Goal: Task Accomplishment & Management: Use online tool/utility

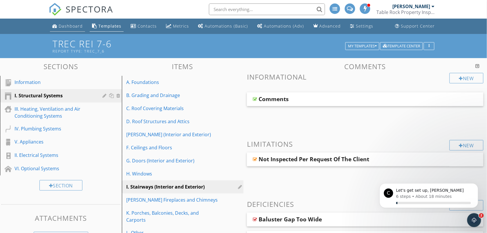
click at [69, 26] on div "Dashboard" at bounding box center [71, 26] width 24 height 6
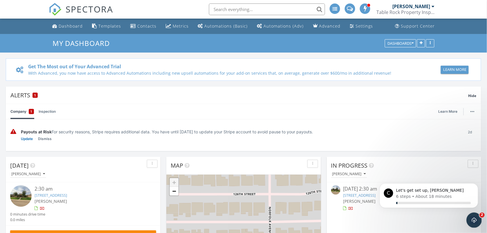
click at [472, 219] on icon "Open Intercom Messenger" at bounding box center [473, 219] width 10 height 10
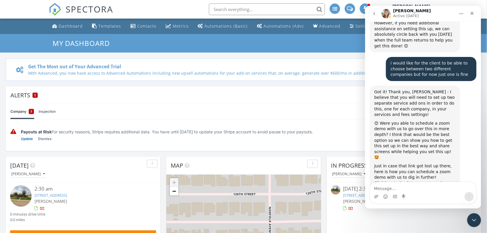
scroll to position [3927, 0]
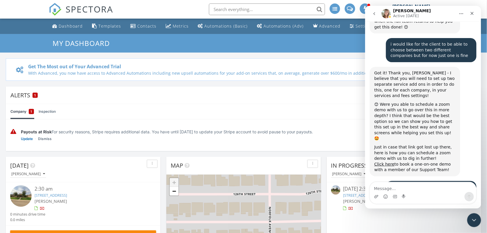
click at [372, 12] on icon "go back" at bounding box center [374, 13] width 5 height 5
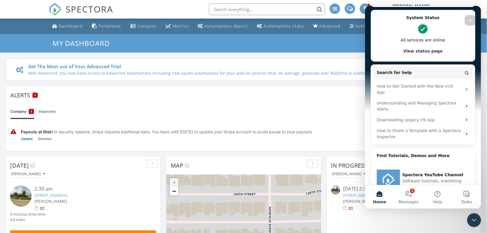
scroll to position [183, 0]
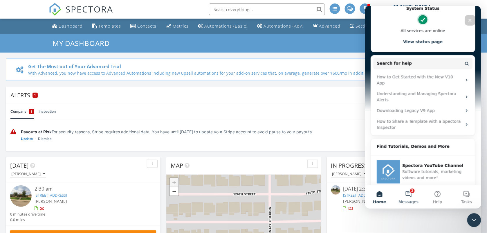
click at [410, 198] on button "2 Messages" at bounding box center [408, 196] width 29 height 23
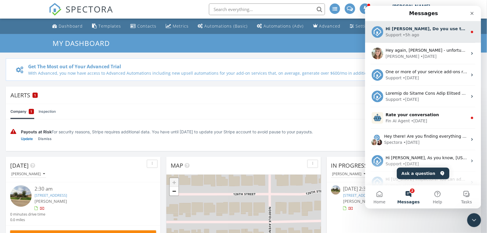
click at [428, 36] on div "Support • 5h ago" at bounding box center [426, 35] width 82 height 6
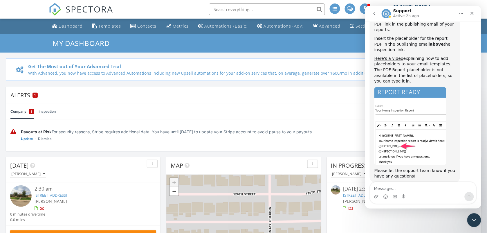
scroll to position [48, 0]
click at [398, 134] on img "Support says…" at bounding box center [410, 125] width 72 height 78
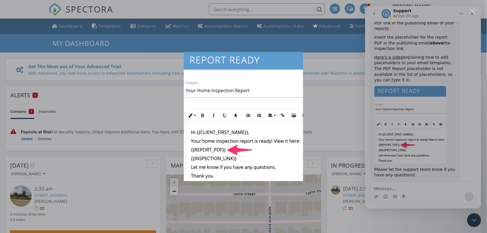
click at [394, 50] on div "Intercom messenger" at bounding box center [243, 116] width 487 height 233
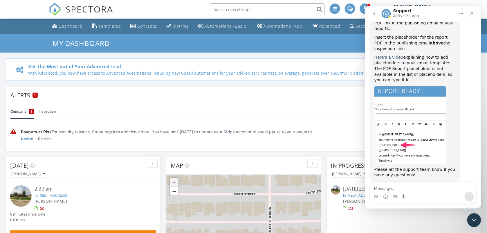
click at [394, 55] on link "Here's a video" at bounding box center [388, 57] width 29 height 5
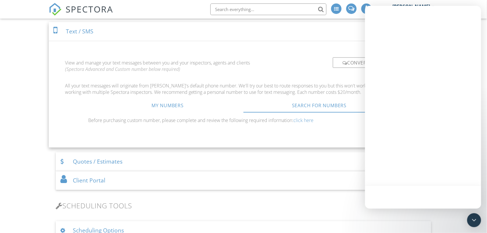
click at [81, 7] on span "SPECTORA" at bounding box center [90, 9] width 48 height 12
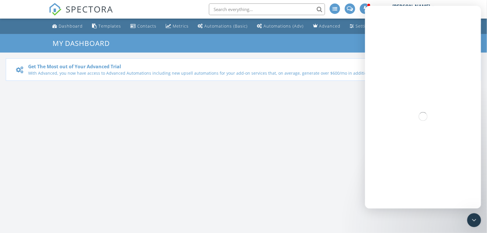
scroll to position [669, 498]
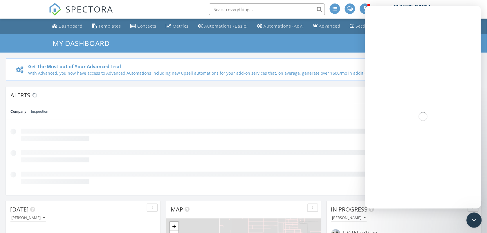
click at [474, 218] on icon "Close Intercom Messenger" at bounding box center [473, 219] width 4 height 2
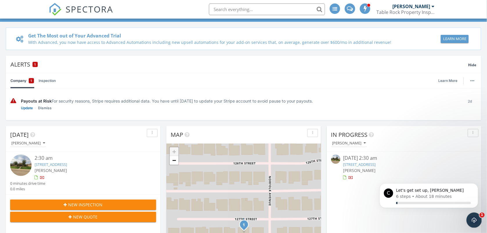
scroll to position [0, 0]
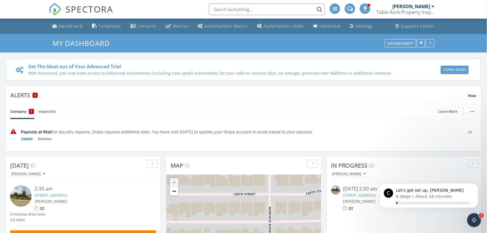
click at [405, 7] on div "[PERSON_NAME]" at bounding box center [411, 6] width 38 height 6
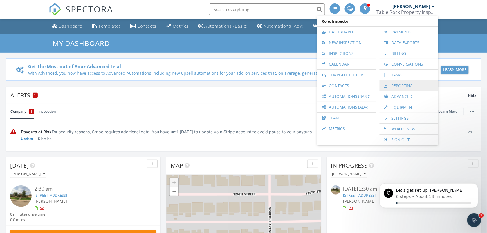
click at [401, 80] on link "Reporting" at bounding box center [408, 85] width 53 height 10
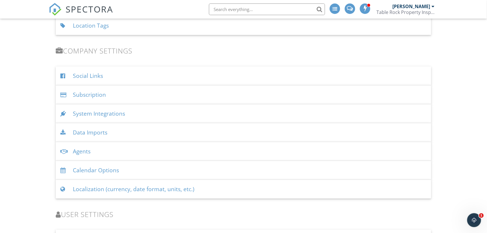
scroll to position [682, 0]
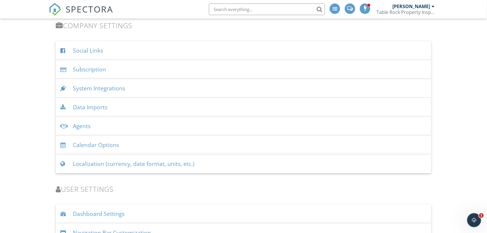
click at [81, 126] on div "Agents" at bounding box center [243, 126] width 375 height 19
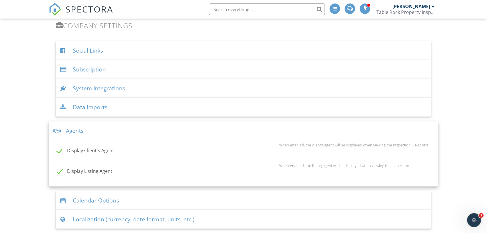
click at [68, 133] on div "Agents" at bounding box center [243, 130] width 389 height 19
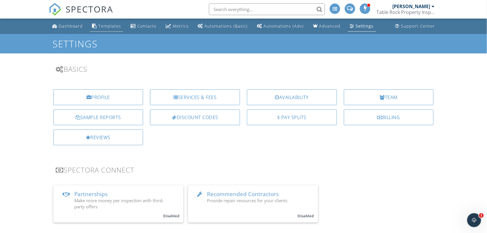
click at [100, 27] on div "Templates" at bounding box center [109, 26] width 23 height 6
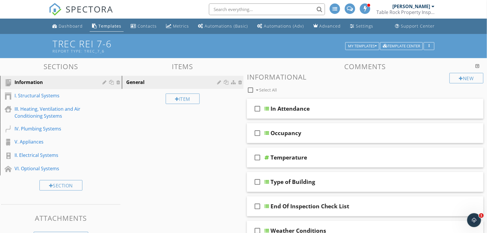
scroll to position [15, 0]
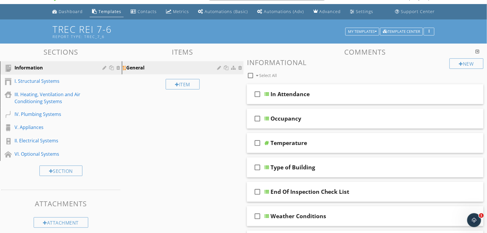
click at [144, 68] on div "General" at bounding box center [172, 67] width 93 height 7
click at [179, 128] on div "Sections Information I. Structural Systems III. Heating, Ventilation and Air Co…" at bounding box center [243, 225] width 487 height 363
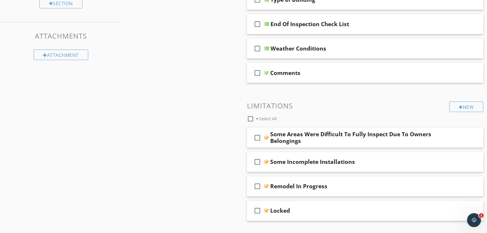
scroll to position [180, 0]
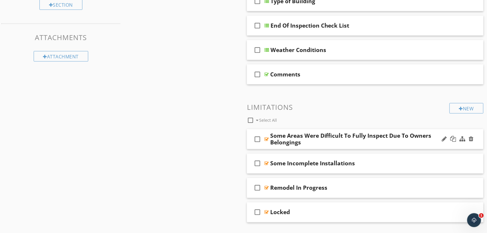
click at [267, 139] on div at bounding box center [266, 139] width 4 height 5
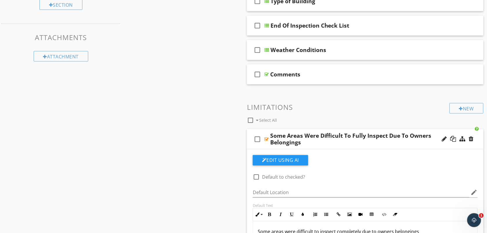
click at [265, 139] on div at bounding box center [266, 139] width 4 height 5
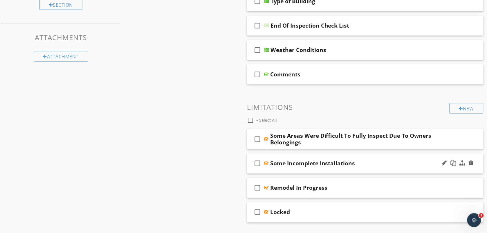
click at [267, 162] on div at bounding box center [266, 163] width 4 height 5
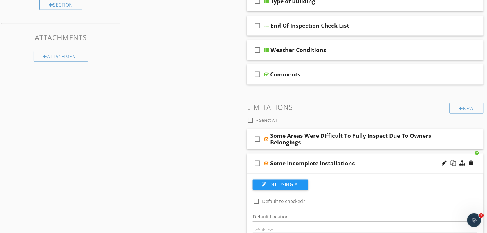
click at [267, 162] on div at bounding box center [266, 163] width 4 height 5
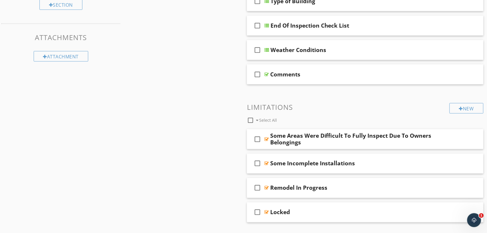
click at [195, 135] on div "Sections Information I. Structural Systems III. Heating, Ventilation and Air Co…" at bounding box center [243, 59] width 487 height 363
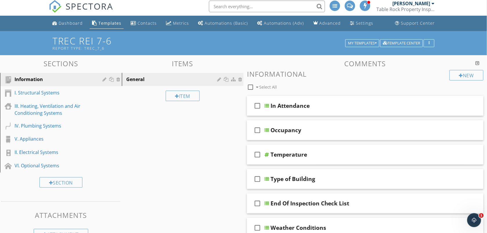
scroll to position [0, 0]
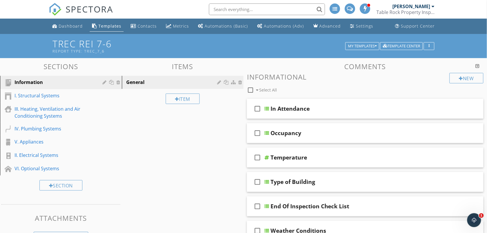
click at [334, 9] on span at bounding box center [334, 8] width 5 height 5
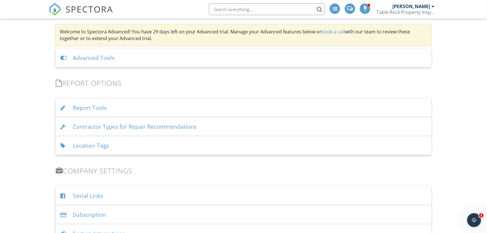
scroll to position [551, 0]
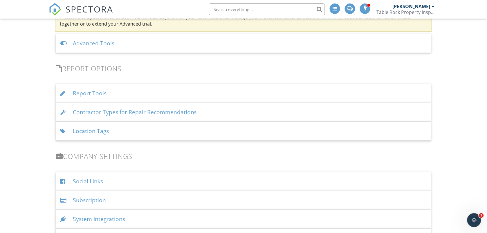
click at [92, 91] on div "Report Tools" at bounding box center [243, 93] width 375 height 19
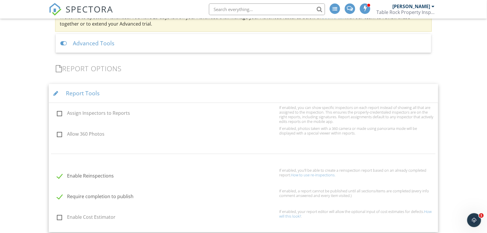
click at [26, 98] on div "Dashboard Templates Contacts Metrics Automations (Basic) Automations (Adv) Adva…" at bounding box center [243, 5] width 487 height 1077
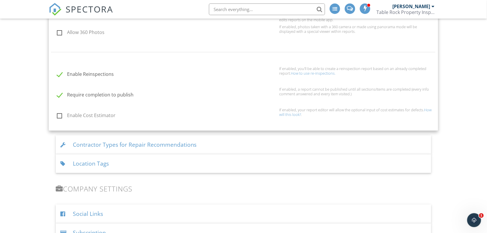
scroll to position [667, 0]
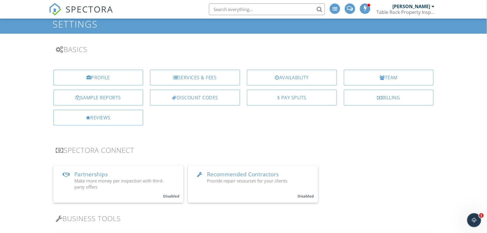
scroll to position [0, 0]
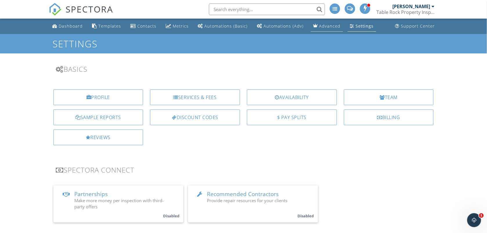
click at [319, 25] on div "Advanced" at bounding box center [329, 26] width 21 height 6
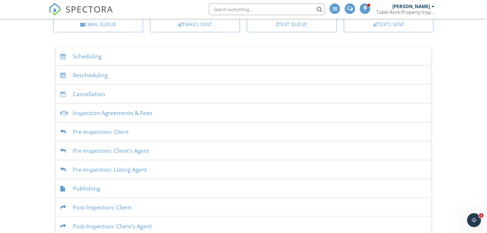
scroll to position [44, 0]
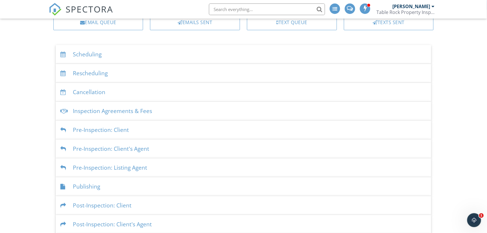
click at [91, 52] on div "Scheduling" at bounding box center [243, 54] width 375 height 19
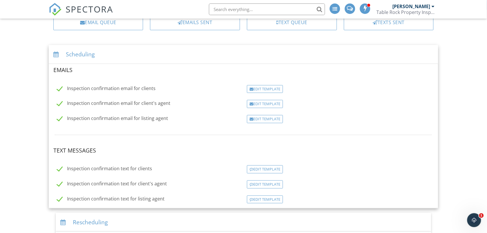
click at [14, 88] on div "Dashboard Templates Contacts Metrics Automations (Basic) Automations (Adv) Adva…" at bounding box center [243, 188] width 487 height 426
click at [74, 57] on div "Scheduling" at bounding box center [243, 54] width 389 height 19
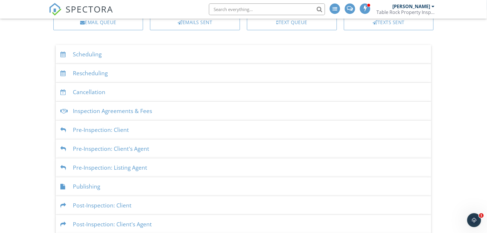
click at [42, 87] on div "Dashboard Templates Contacts Metrics Automations (Basic) Automations (Adv) Adva…" at bounding box center [243, 113] width 487 height 277
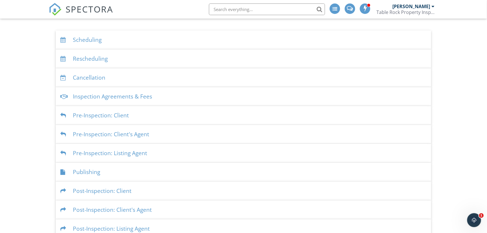
scroll to position [68, 0]
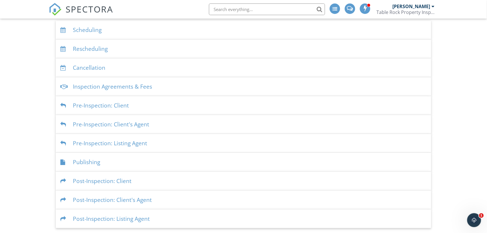
click at [42, 87] on div "Dashboard Templates Contacts Metrics Automations (Basic) Automations (Adv) Adva…" at bounding box center [243, 89] width 487 height 277
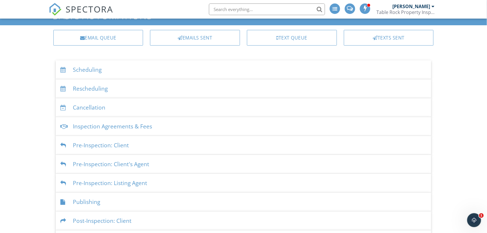
scroll to position [29, 0]
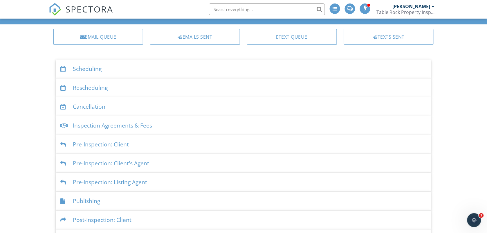
click at [97, 124] on div "Inspection Agreements & Fees" at bounding box center [243, 125] width 375 height 19
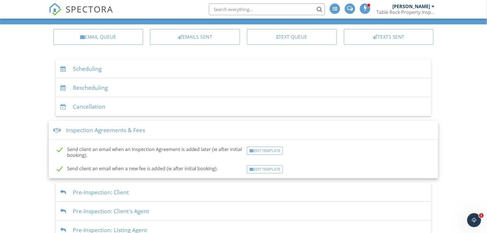
click at [25, 106] on div "Dashboard Templates Contacts Metrics Automations (Basic) Automations (Adv) Adva…" at bounding box center [243, 152] width 487 height 325
click at [77, 70] on div "Scheduling" at bounding box center [243, 68] width 375 height 19
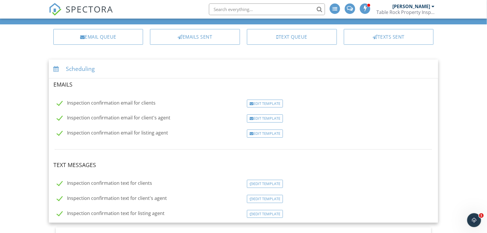
click at [20, 68] on div "Dashboard Templates Contacts Metrics Automations (Basic) Automations (Adv) Adva…" at bounding box center [243, 203] width 487 height 426
click at [30, 50] on div "Dashboard Templates Contacts Metrics Automations (Basic) Automations (Adv) Adva…" at bounding box center [243, 203] width 487 height 426
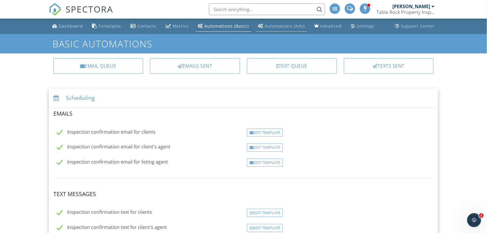
click at [273, 28] on link "Automations (Adv)" at bounding box center [281, 26] width 51 height 11
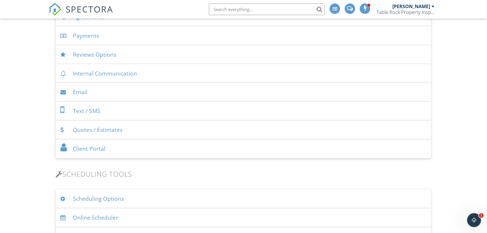
scroll to position [247, 0]
click at [118, 75] on div "Internal Communication" at bounding box center [243, 72] width 375 height 19
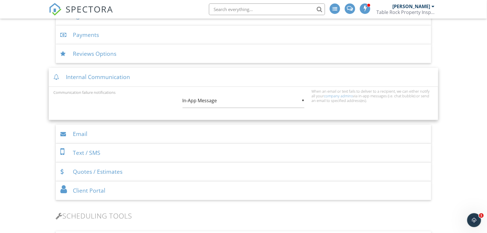
click at [80, 135] on div "Email" at bounding box center [243, 134] width 375 height 19
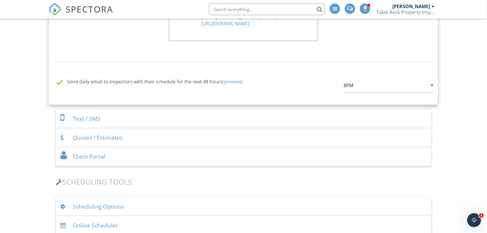
scroll to position [725, 0]
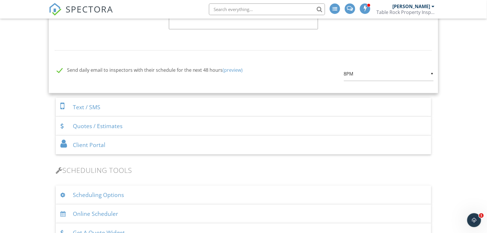
click at [88, 107] on div "Text / SMS" at bounding box center [243, 107] width 375 height 19
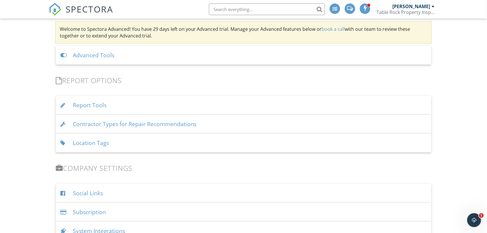
scroll to position [654, 0]
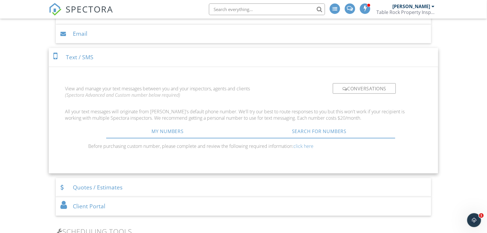
scroll to position [306, 0]
click at [163, 127] on link "My Numbers" at bounding box center [168, 129] width 152 height 14
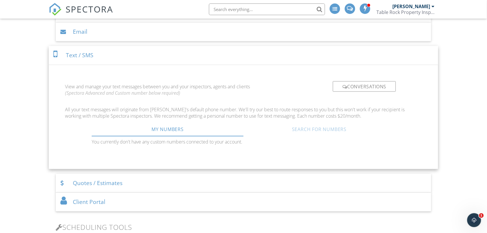
click at [278, 127] on link "Search For Numbers" at bounding box center [319, 129] width 152 height 14
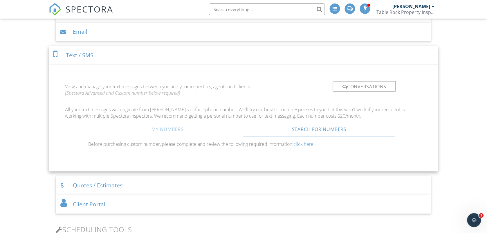
click at [189, 131] on link "My Numbers" at bounding box center [168, 129] width 152 height 14
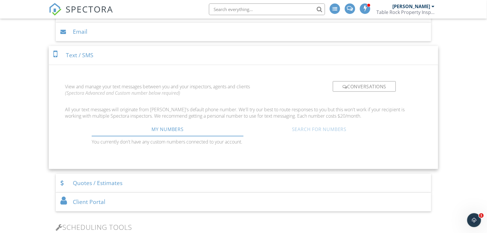
click at [304, 131] on link "Search For Numbers" at bounding box center [319, 129] width 152 height 14
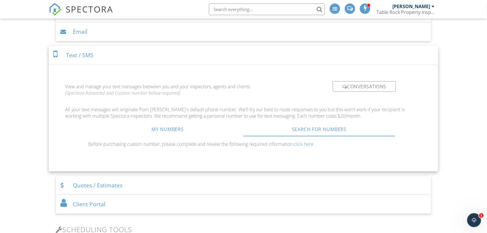
click at [302, 145] on link "click here" at bounding box center [303, 144] width 20 height 6
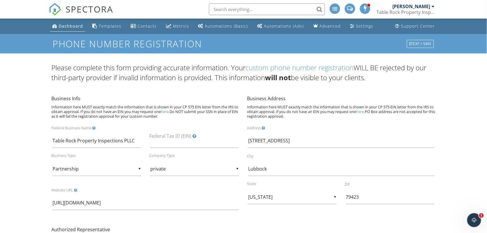
click at [26, 113] on div "Please complete this form providing accurate information. Your custom phone num…" at bounding box center [243, 217] width 487 height 309
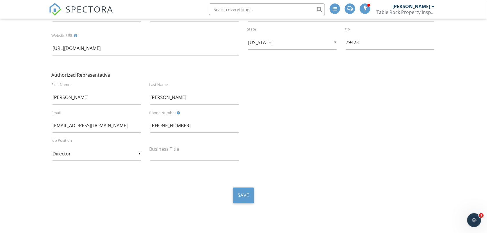
scroll to position [155, 0]
click at [84, 152] on input "Director" at bounding box center [96, 153] width 88 height 14
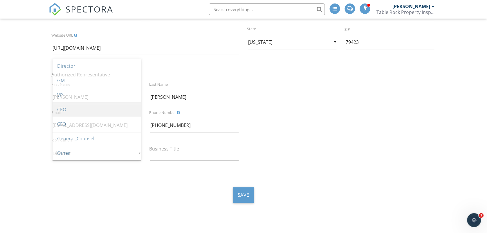
click at [87, 115] on span "CEO" at bounding box center [96, 109] width 88 height 15
type input "CEO"
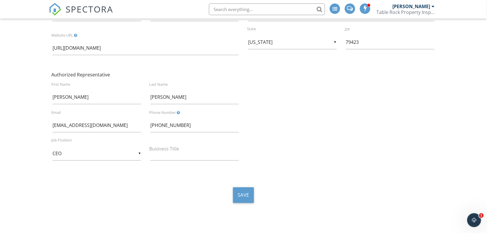
click at [159, 148] on label "Business Title" at bounding box center [164, 148] width 30 height 6
click at [159, 148] on input "Business Title" at bounding box center [194, 153] width 88 height 14
type input "Owner"
click at [246, 191] on button "Save" at bounding box center [243, 195] width 21 height 16
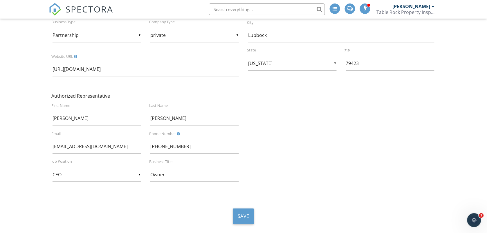
click at [296, 149] on div "Authorized Representative [PERSON_NAME] First Name [PERSON_NAME] Last Name [EMA…" at bounding box center [243, 145] width 391 height 105
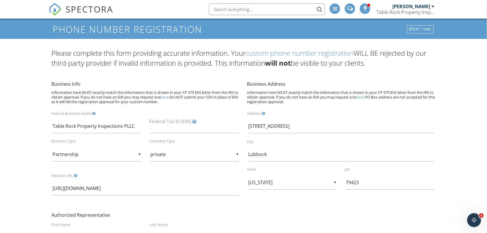
scroll to position [29, 0]
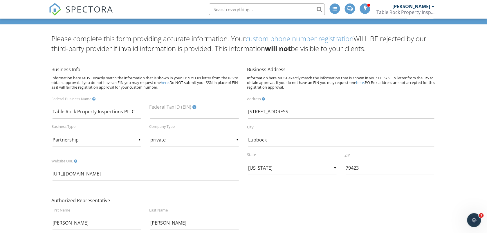
click at [6, 0] on nav "SPECTORA [PERSON_NAME] Table Rock Property Inspections PLLC Role: Inspector Das…" at bounding box center [243, 9] width 487 height 19
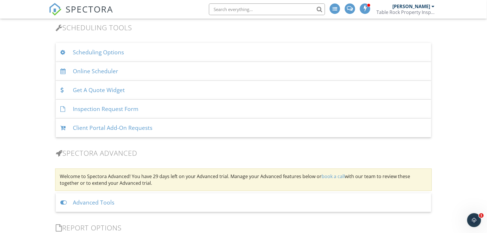
scroll to position [509, 0]
click at [99, 73] on div "Online Scheduler" at bounding box center [243, 70] width 375 height 19
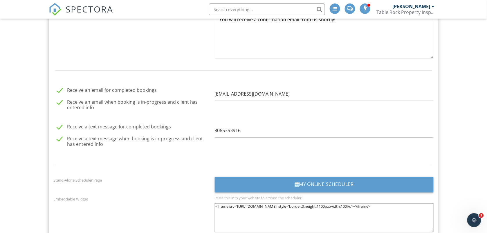
scroll to position [814, 0]
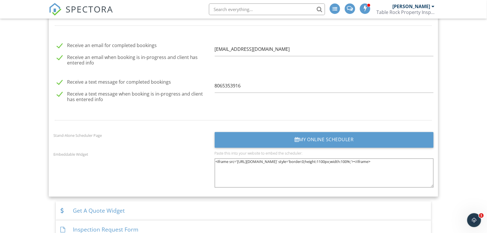
scroll to position [857, 0]
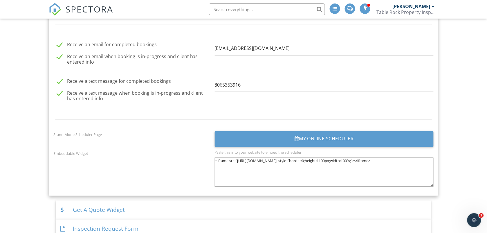
click at [62, 90] on label "Receive a text message when booking is in-progress and client has entered info" at bounding box center [134, 93] width 154 height 7
checkbox input "false"
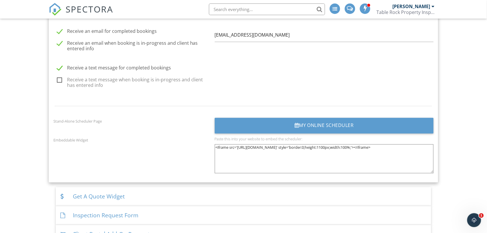
scroll to position [872, 0]
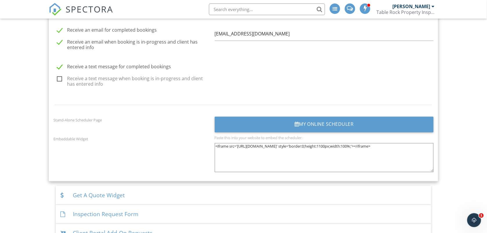
click at [58, 64] on label "Receive a text message for completed bookings" at bounding box center [134, 67] width 154 height 7
click at [57, 66] on input "Receive a text message for completed bookings" at bounding box center [55, 68] width 4 height 4
checkbox input "true"
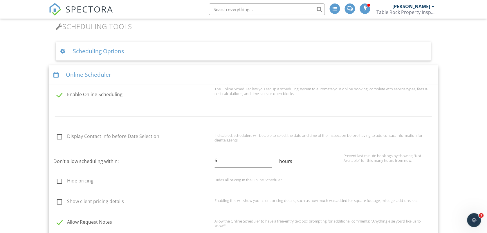
scroll to position [495, 0]
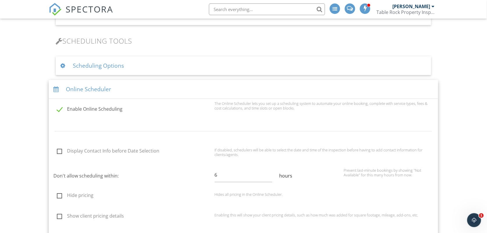
click at [79, 64] on div "Scheduling Options" at bounding box center [243, 65] width 375 height 19
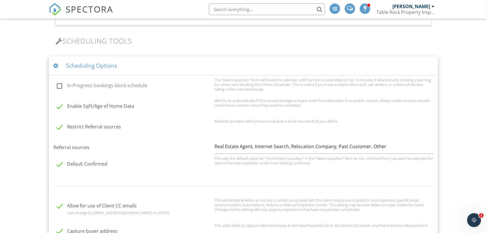
click at [18, 87] on div "Dashboard Templates Contacts Metrics Automations (Basic) Automations (Adv) Adva…" at bounding box center [243, 182] width 487 height 1317
click at [29, 95] on div "Dashboard Templates Contacts Metrics Automations (Basic) Automations (Adv) Adva…" at bounding box center [243, 182] width 487 height 1317
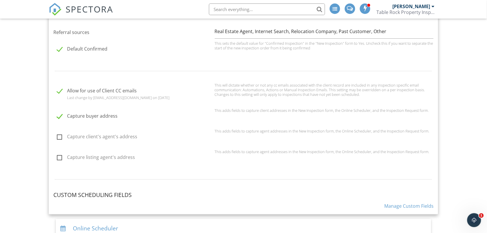
scroll to position [611, 0]
click at [58, 115] on label "Capture buyer address" at bounding box center [134, 115] width 154 height 7
checkbox input "false"
click at [22, 118] on div "Dashboard Templates Contacts Metrics Automations (Basic) Automations (Adv) Adva…" at bounding box center [243, 66] width 487 height 1317
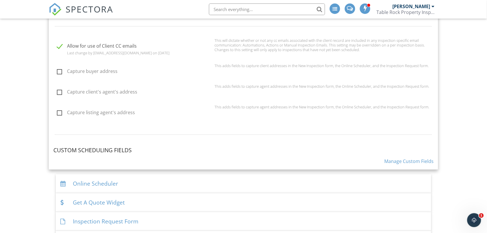
scroll to position [669, 0]
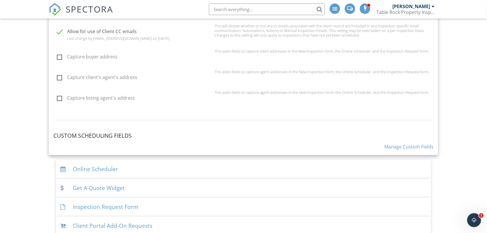
click at [387, 144] on link "Manage Custom Fields" at bounding box center [408, 146] width 49 height 6
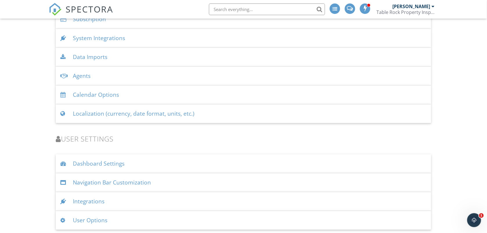
scroll to position [992, 0]
click at [95, 218] on div "User Options" at bounding box center [243, 218] width 375 height 19
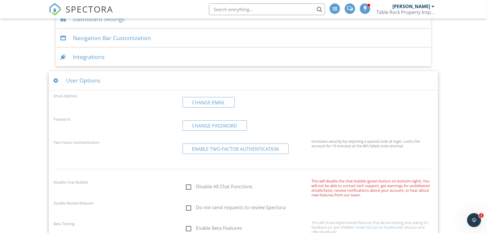
scroll to position [1149, 0]
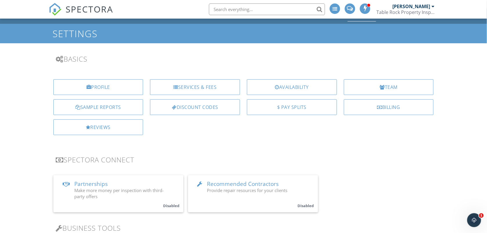
scroll to position [0, 0]
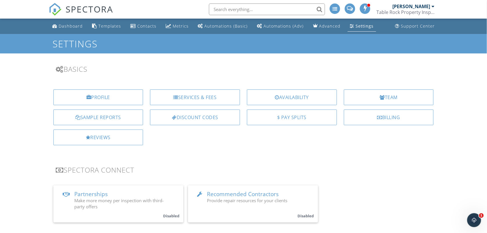
click at [79, 28] on div "Dashboard" at bounding box center [71, 26] width 24 height 6
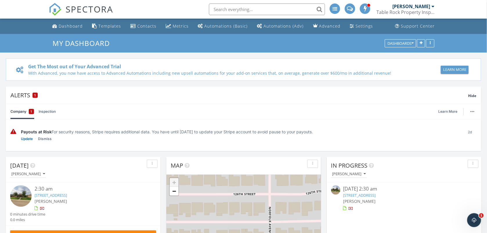
click at [147, 107] on div "Company 1 Inspection Learn More" at bounding box center [243, 111] width 466 height 15
click at [350, 24] on div "Settings" at bounding box center [352, 25] width 4 height 5
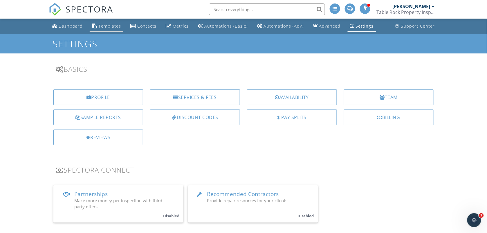
click at [106, 26] on div "Templates" at bounding box center [109, 26] width 23 height 6
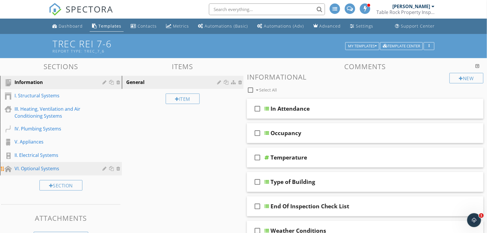
click at [55, 168] on div "VI. Optional Systems" at bounding box center [55, 168] width 80 height 7
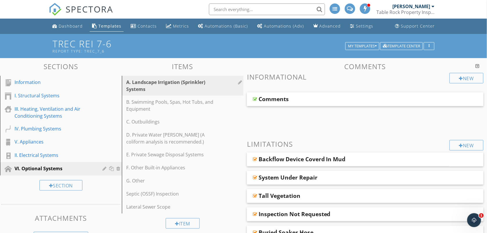
click at [172, 85] on div "A. Landscape Irrigation (Sprinkler) Systems" at bounding box center [172, 86] width 93 height 14
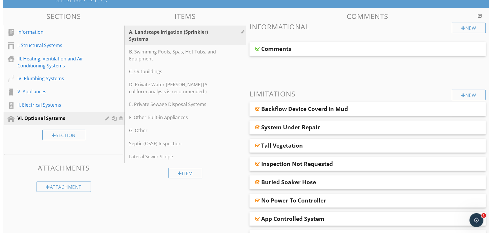
scroll to position [36, 0]
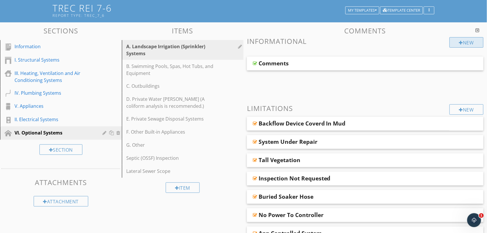
click at [456, 42] on div "New" at bounding box center [466, 42] width 34 height 10
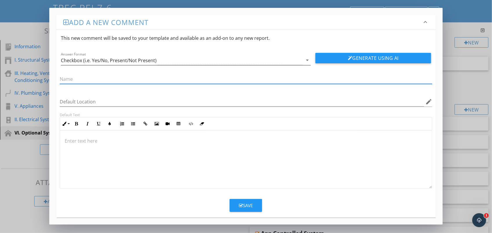
click at [306, 60] on icon "arrow_drop_down" at bounding box center [307, 60] width 7 height 7
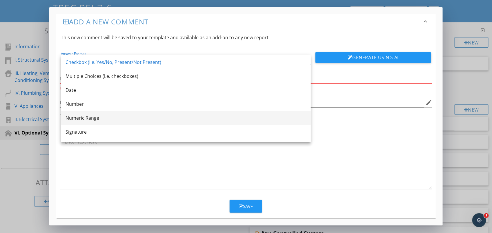
click at [228, 115] on div "Numeric Range" at bounding box center [186, 117] width 241 height 7
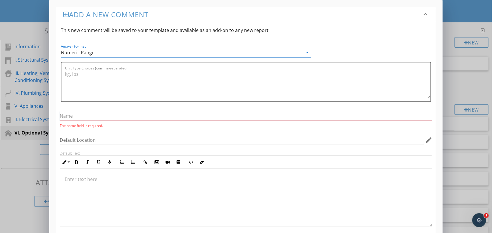
click at [89, 115] on input "text" at bounding box center [246, 116] width 373 height 10
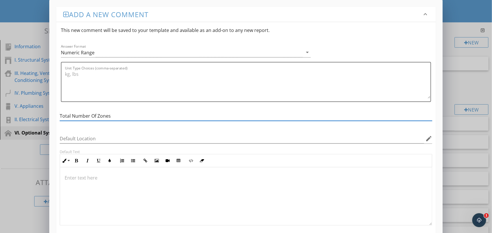
type input "Total Number Of Zones"
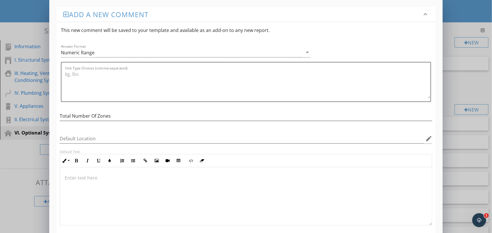
click at [135, 131] on div "Default Location edit" at bounding box center [246, 139] width 373 height 19
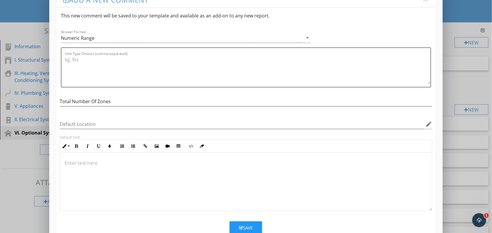
scroll to position [32, 0]
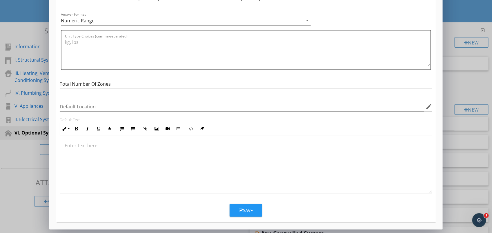
click at [247, 211] on div "Save" at bounding box center [246, 210] width 14 height 7
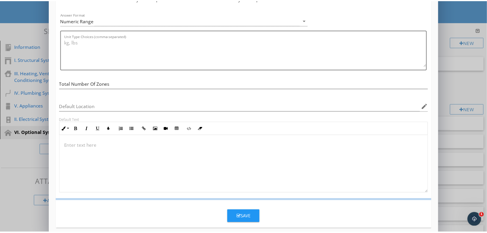
scroll to position [3, 0]
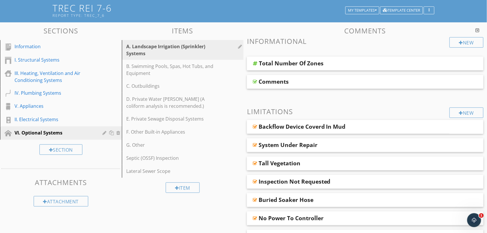
click at [386, 85] on div "Comments" at bounding box center [365, 82] width 236 height 14
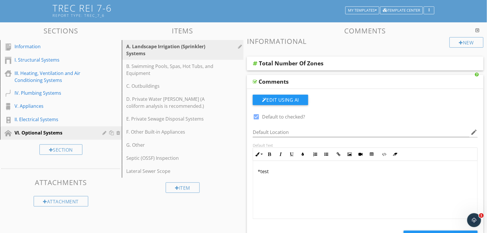
click at [274, 170] on p "*test" at bounding box center [365, 171] width 215 height 7
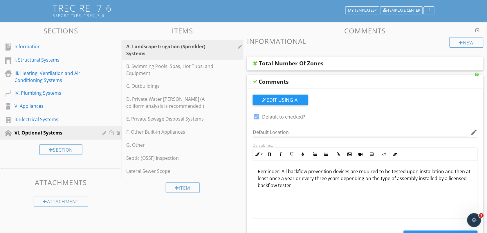
click at [288, 171] on p "Reminder: All backflow prevention devices are required to be tested upon instal…" at bounding box center [365, 178] width 215 height 21
click at [439, 170] on p "Reminder: In order to ensure the proper operation of a backflow prevention devi…" at bounding box center [365, 178] width 215 height 21
click at [298, 176] on p "Reminder: In order to ensure the proper operation of a backflow prevention asse…" at bounding box center [365, 178] width 215 height 21
click at [378, 186] on p "Reminder: In order to ensure the proper operation of a backflow prevention asse…" at bounding box center [365, 178] width 215 height 21
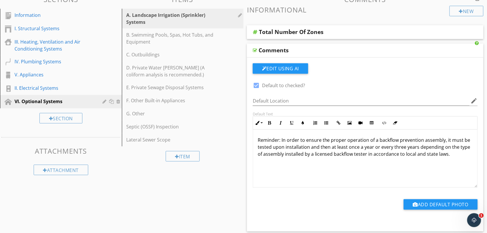
scroll to position [52, 0]
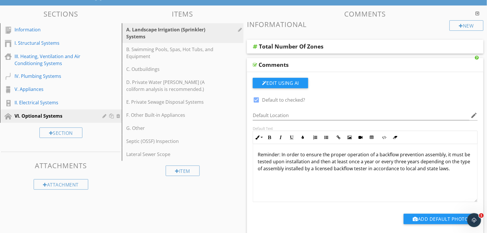
click at [235, 167] on div "Item" at bounding box center [183, 170] width 122 height 19
